Goal: Task Accomplishment & Management: Use online tool/utility

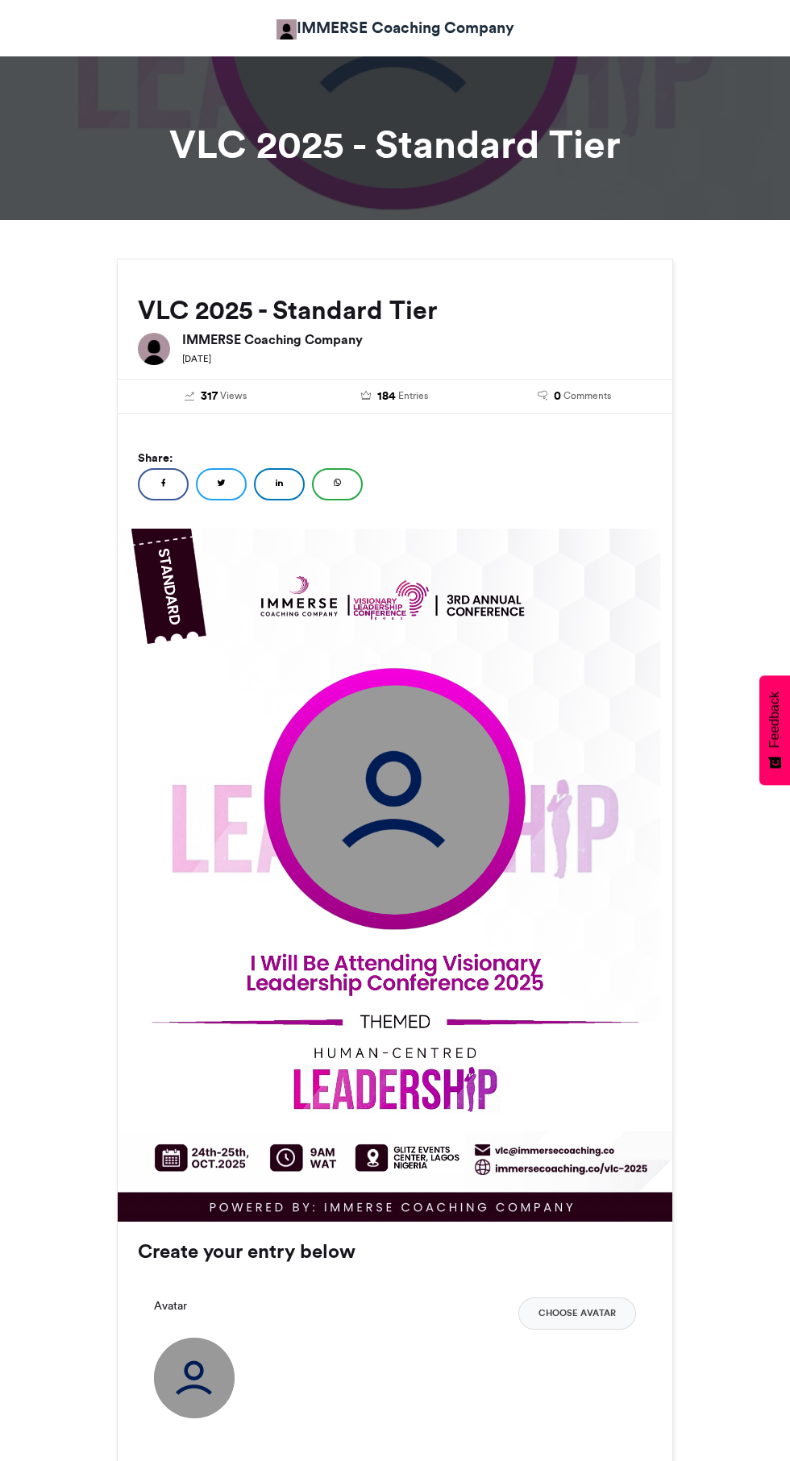
click at [606, 1313] on button "Choose Avatar" at bounding box center [577, 1314] width 118 height 32
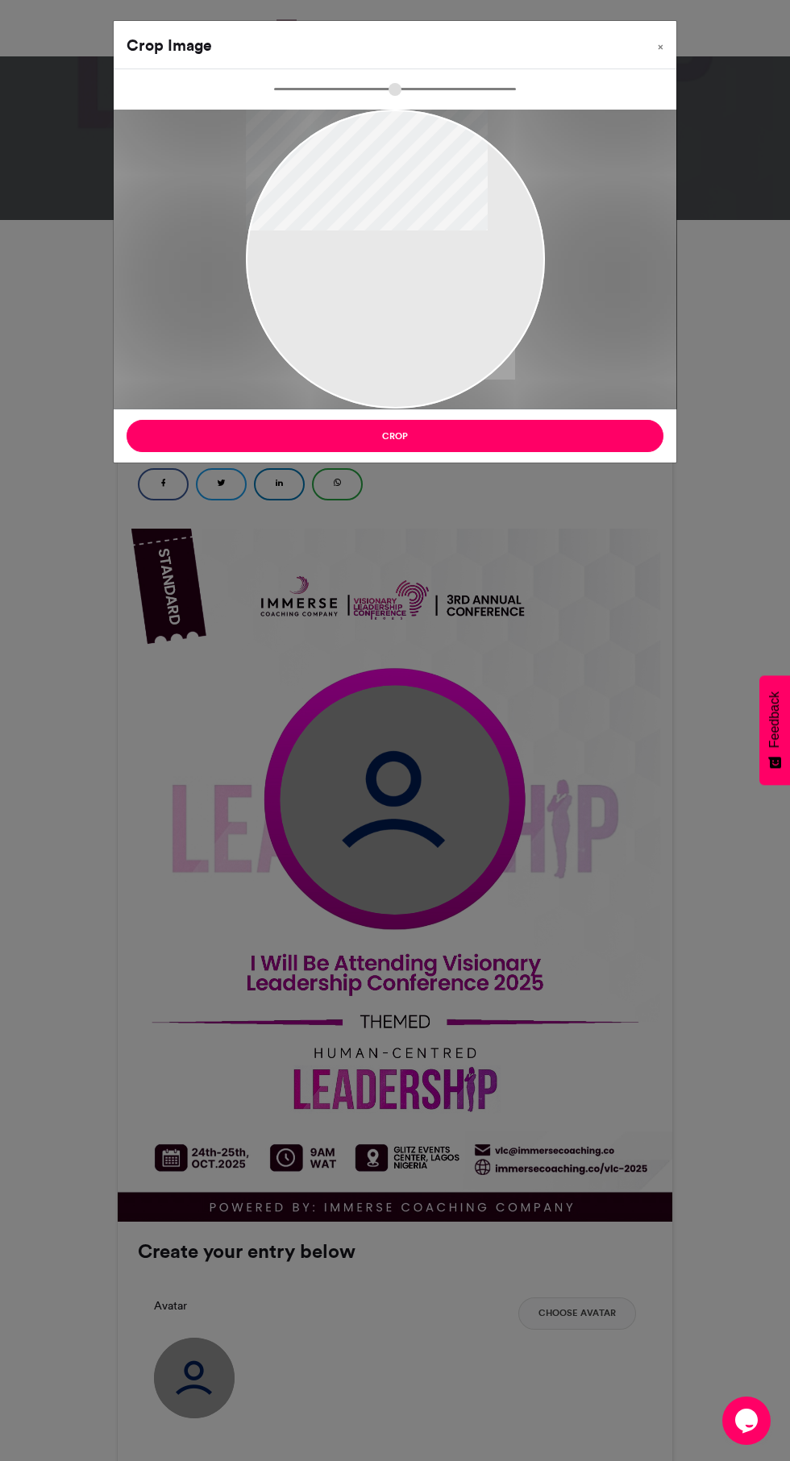
type input "******"
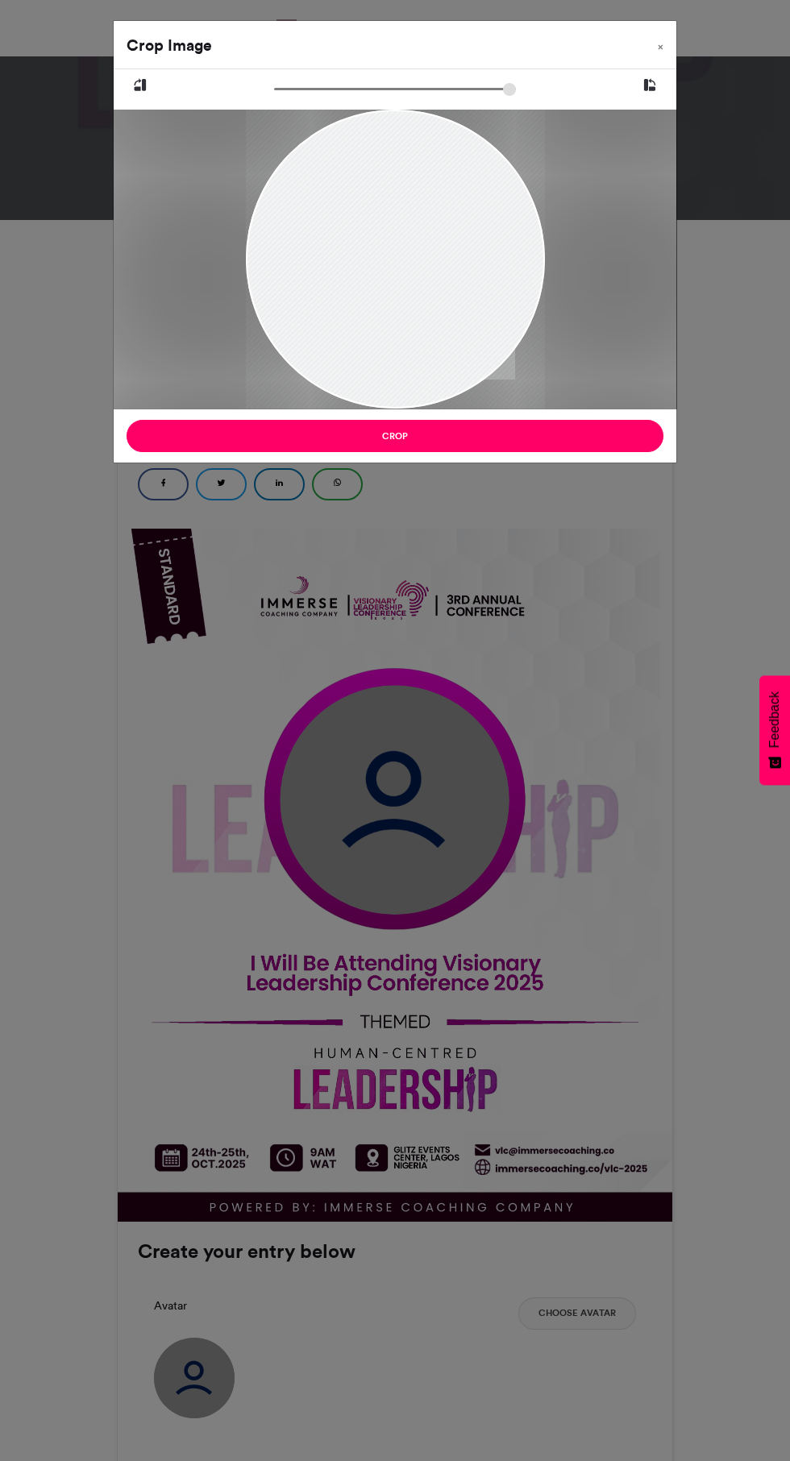
click at [586, 451] on button "Crop" at bounding box center [395, 436] width 537 height 32
